Goal: Task Accomplishment & Management: Use online tool/utility

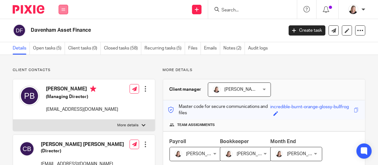
click at [68, 9] on button at bounding box center [64, 10] width 10 height 10
click at [61, 27] on link "Work" at bounding box center [60, 29] width 10 height 4
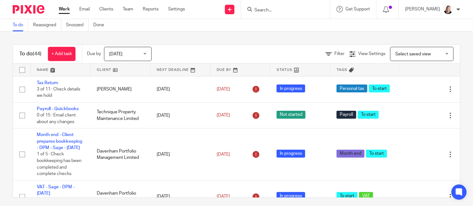
click at [106, 70] on link at bounding box center [120, 70] width 60 height 13
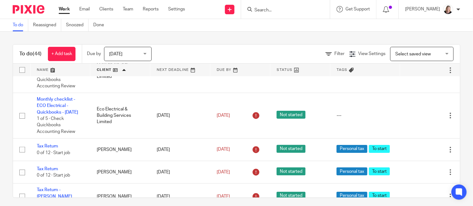
scroll to position [912, 0]
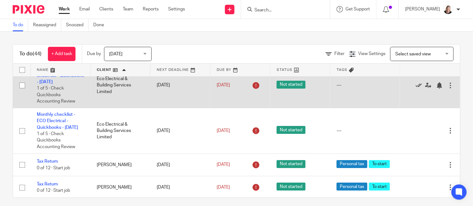
click at [415, 89] on icon at bounding box center [418, 85] width 6 height 6
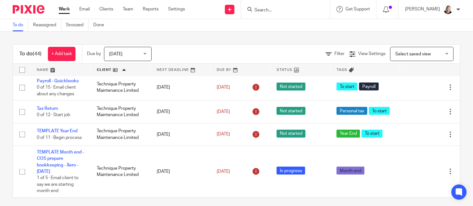
scroll to position [1422, 0]
